Goal: Communication & Community: Connect with others

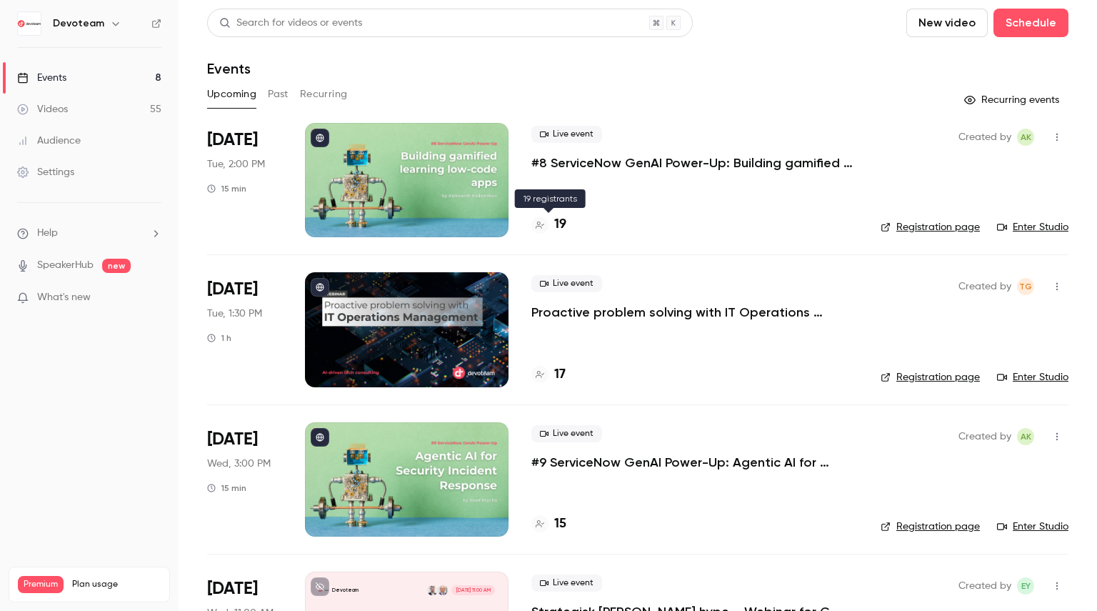
click at [558, 226] on h4 "19" at bounding box center [560, 224] width 12 height 19
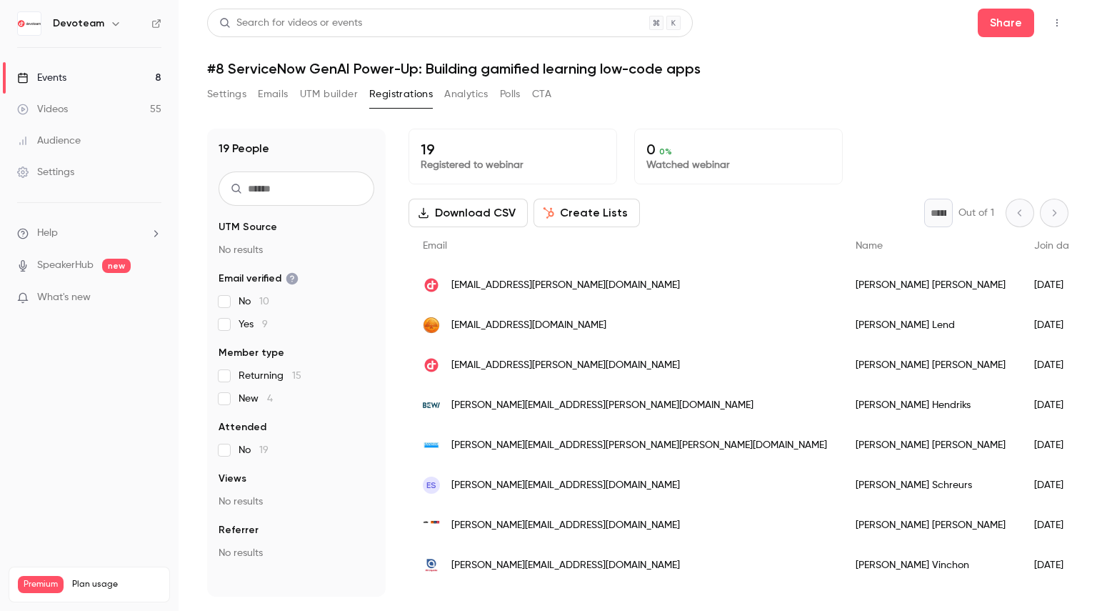
click at [210, 98] on button "Settings" at bounding box center [226, 94] width 39 height 23
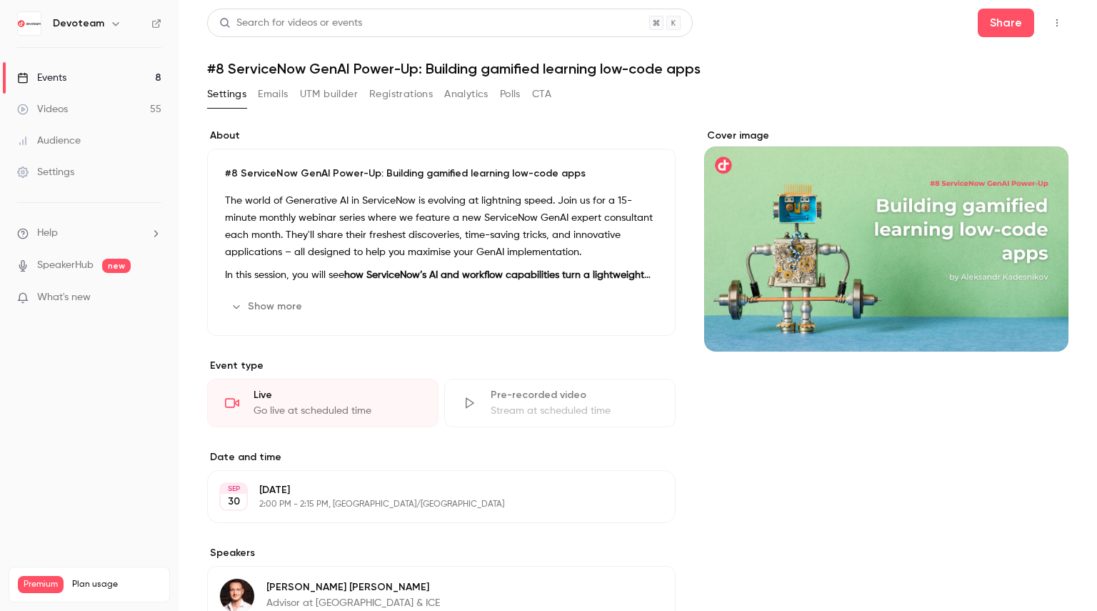
click at [64, 64] on link "Events 8" at bounding box center [89, 77] width 179 height 31
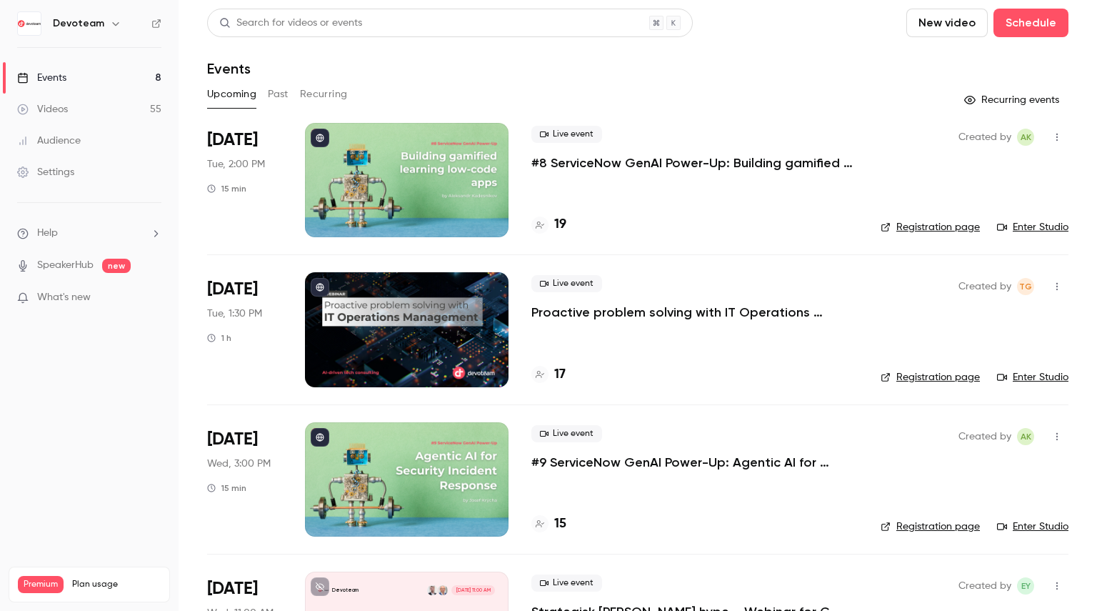
click at [1051, 139] on icon "button" at bounding box center [1056, 137] width 11 height 10
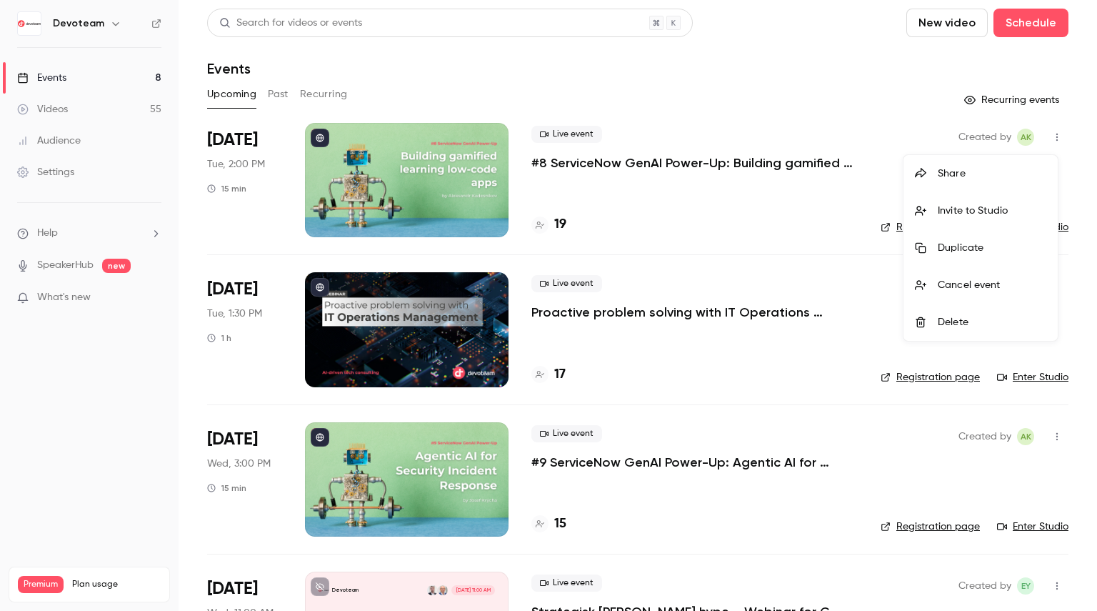
click at [967, 212] on div "Invite to Studio" at bounding box center [992, 211] width 109 height 14
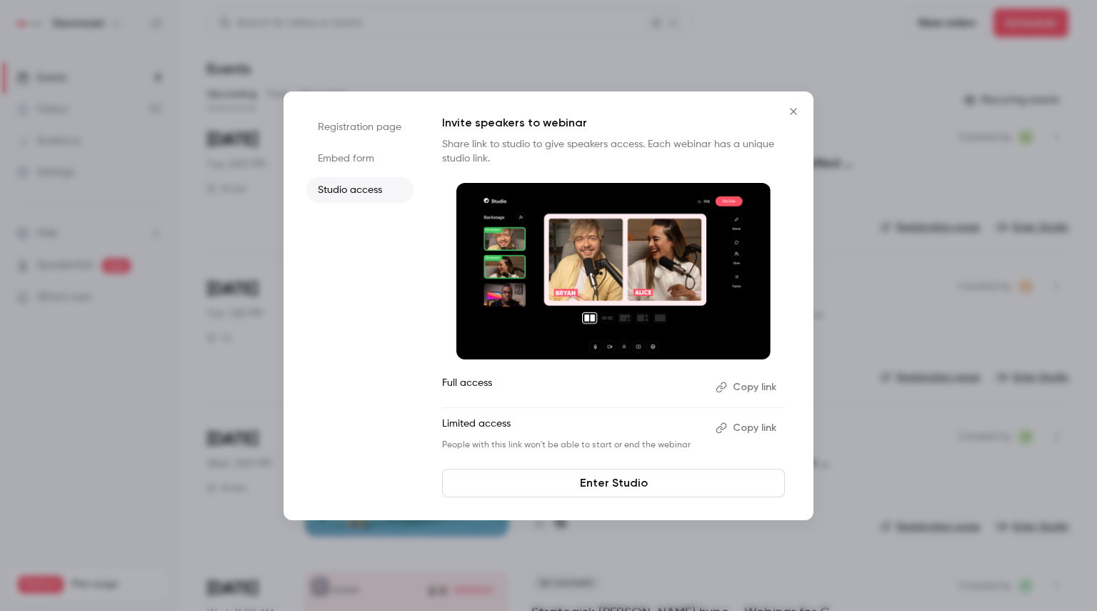
click at [747, 390] on button "Copy link" at bounding box center [747, 387] width 75 height 23
click at [799, 121] on button "Close" at bounding box center [793, 111] width 29 height 29
